Goal: Information Seeking & Learning: Check status

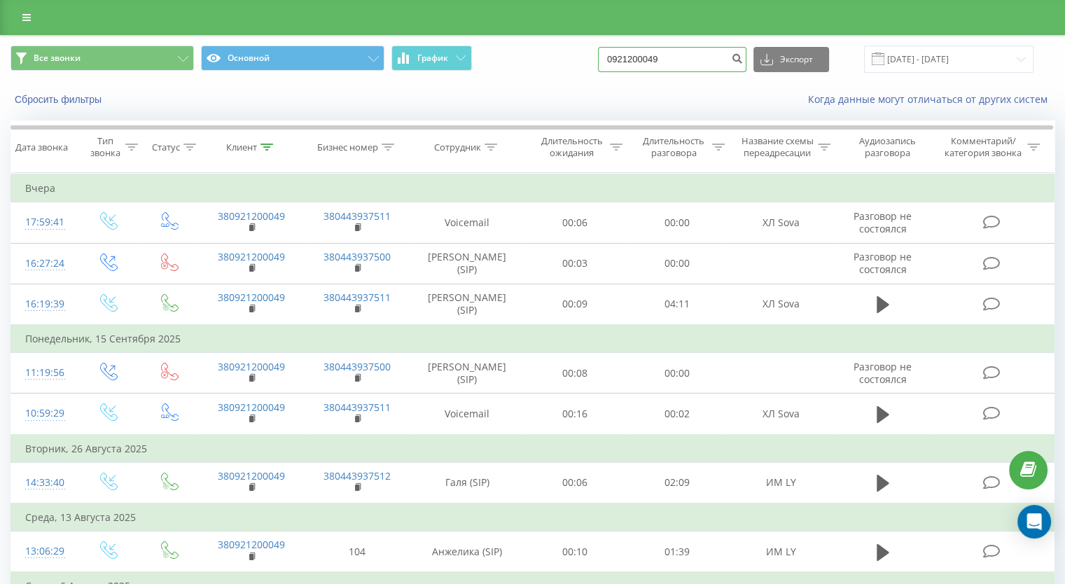
click at [678, 56] on input "0921200049" at bounding box center [672, 59] width 148 height 25
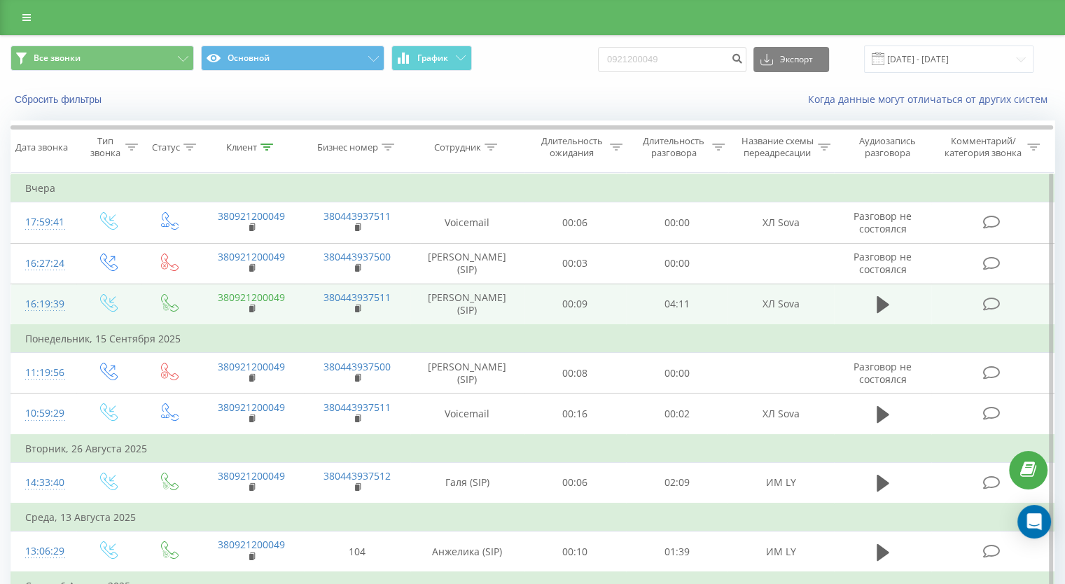
click at [272, 298] on link "380921200049" at bounding box center [251, 297] width 67 height 13
click at [879, 311] on icon at bounding box center [883, 305] width 13 height 20
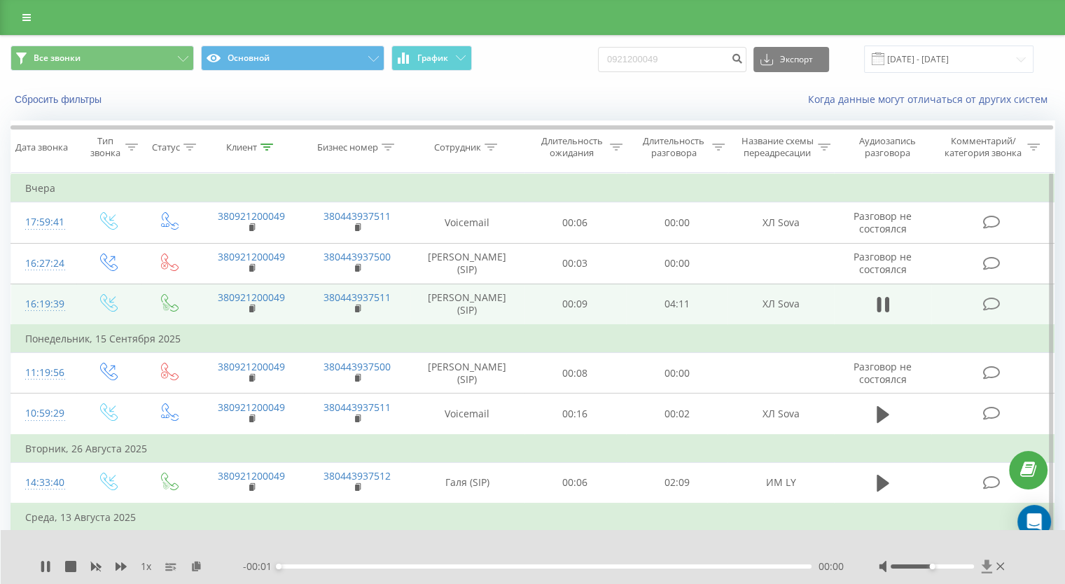
click at [985, 566] on icon at bounding box center [986, 565] width 11 height 13
click at [986, 567] on icon at bounding box center [986, 565] width 11 height 13
click at [983, 558] on div "1 x --:-- --:--" at bounding box center [533, 557] width 1065 height 54
click at [983, 564] on icon at bounding box center [987, 566] width 12 height 14
click at [982, 563] on icon at bounding box center [987, 566] width 12 height 14
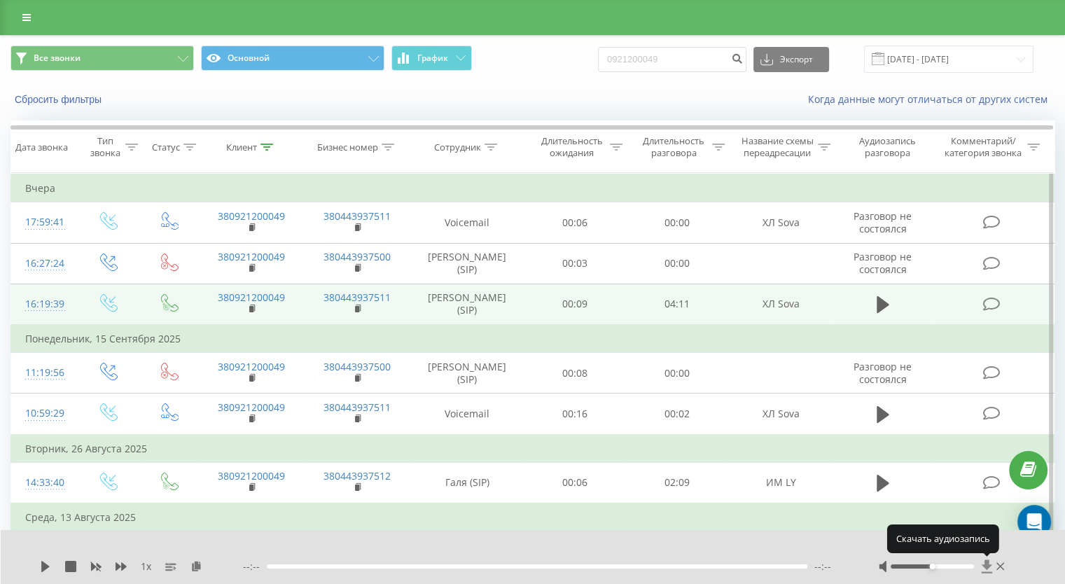
click at [986, 559] on icon at bounding box center [986, 565] width 11 height 13
click at [42, 565] on icon at bounding box center [45, 566] width 8 height 11
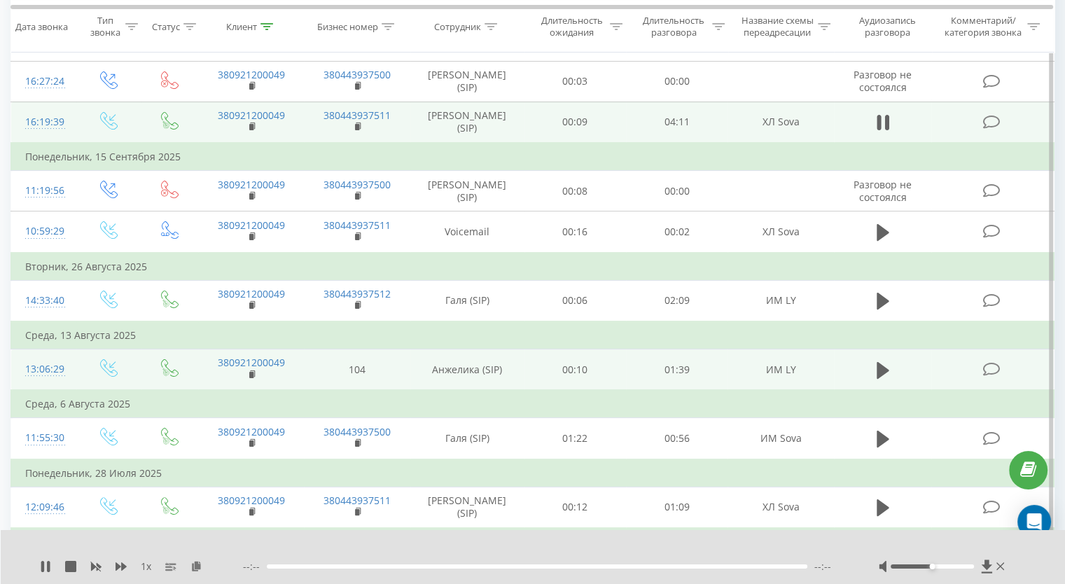
scroll to position [210, 0]
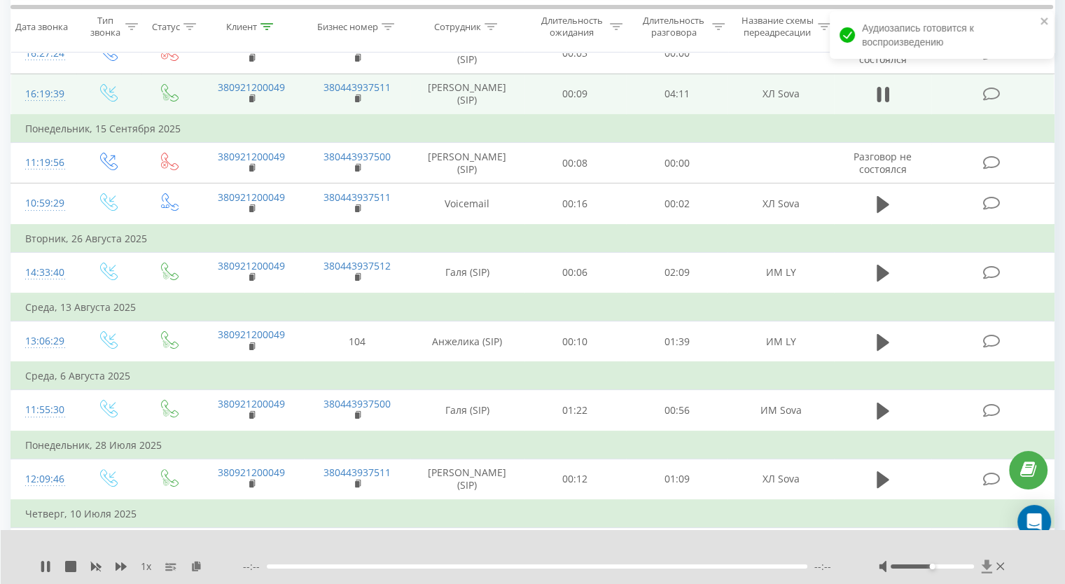
click at [981, 564] on icon at bounding box center [987, 566] width 12 height 14
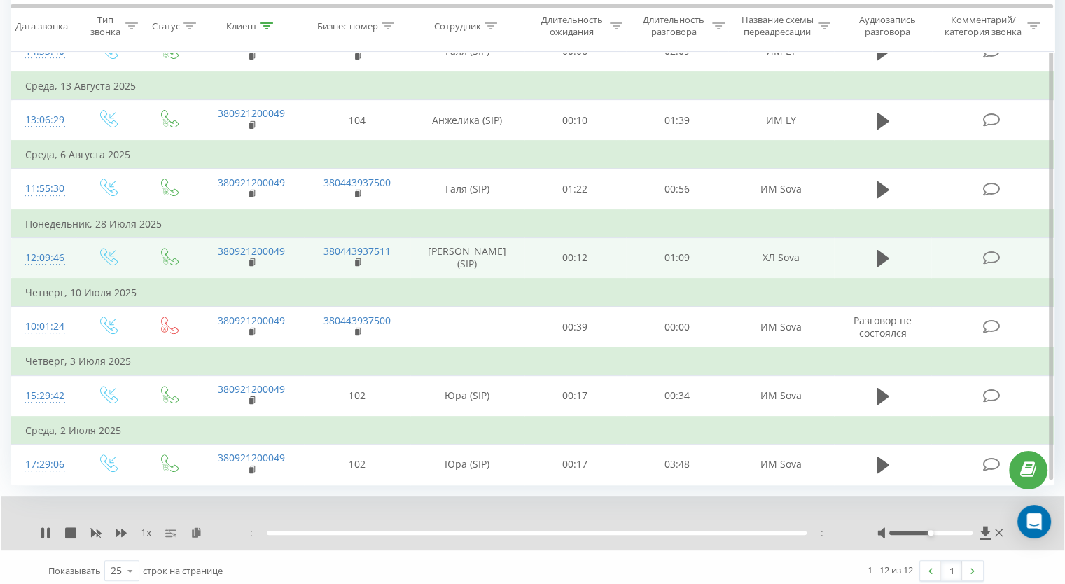
scroll to position [434, 0]
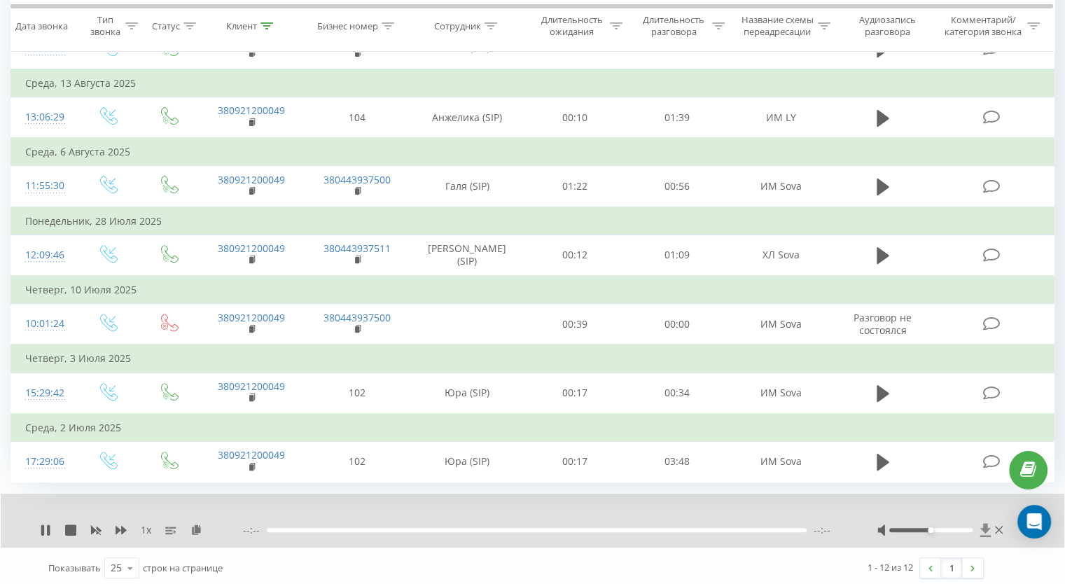
click at [986, 523] on icon at bounding box center [985, 529] width 11 height 13
click at [984, 523] on icon at bounding box center [985, 529] width 11 height 13
click at [982, 499] on div "1 x --:-- --:--" at bounding box center [533, 521] width 1064 height 54
drag, startPoint x: 739, startPoint y: 521, endPoint x: 726, endPoint y: 518, distance: 12.9
click at [739, 523] on div "--:-- --:--" at bounding box center [542, 530] width 599 height 14
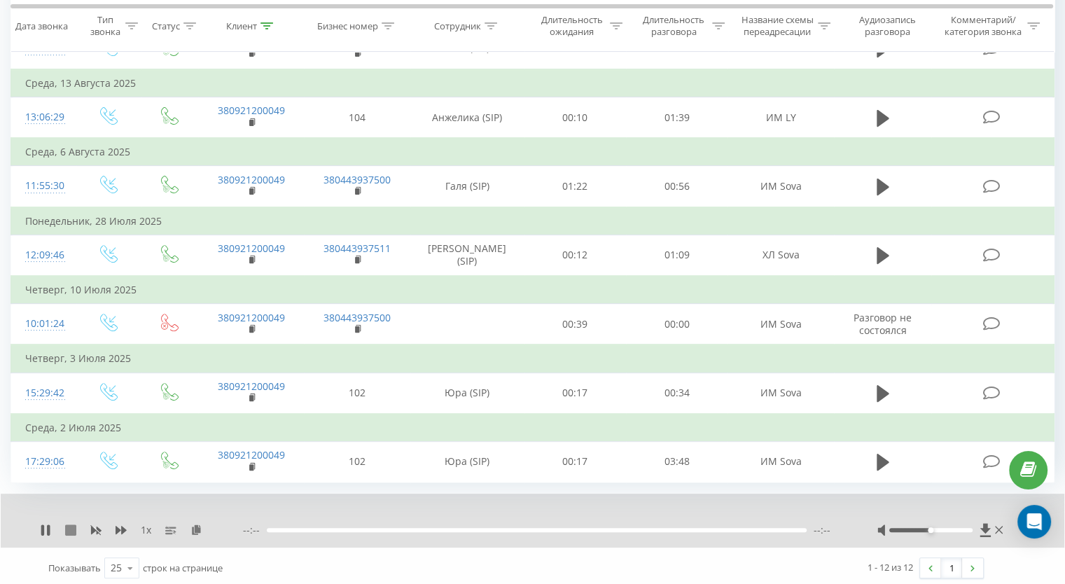
click at [67, 525] on icon at bounding box center [70, 529] width 11 height 11
click at [45, 527] on icon at bounding box center [45, 529] width 8 height 11
drag, startPoint x: 277, startPoint y: 526, endPoint x: 291, endPoint y: 526, distance: 14.0
click at [291, 527] on div "00:00" at bounding box center [289, 530] width 6 height 6
click at [50, 524] on icon at bounding box center [45, 529] width 11 height 11
